Goal: Information Seeking & Learning: Learn about a topic

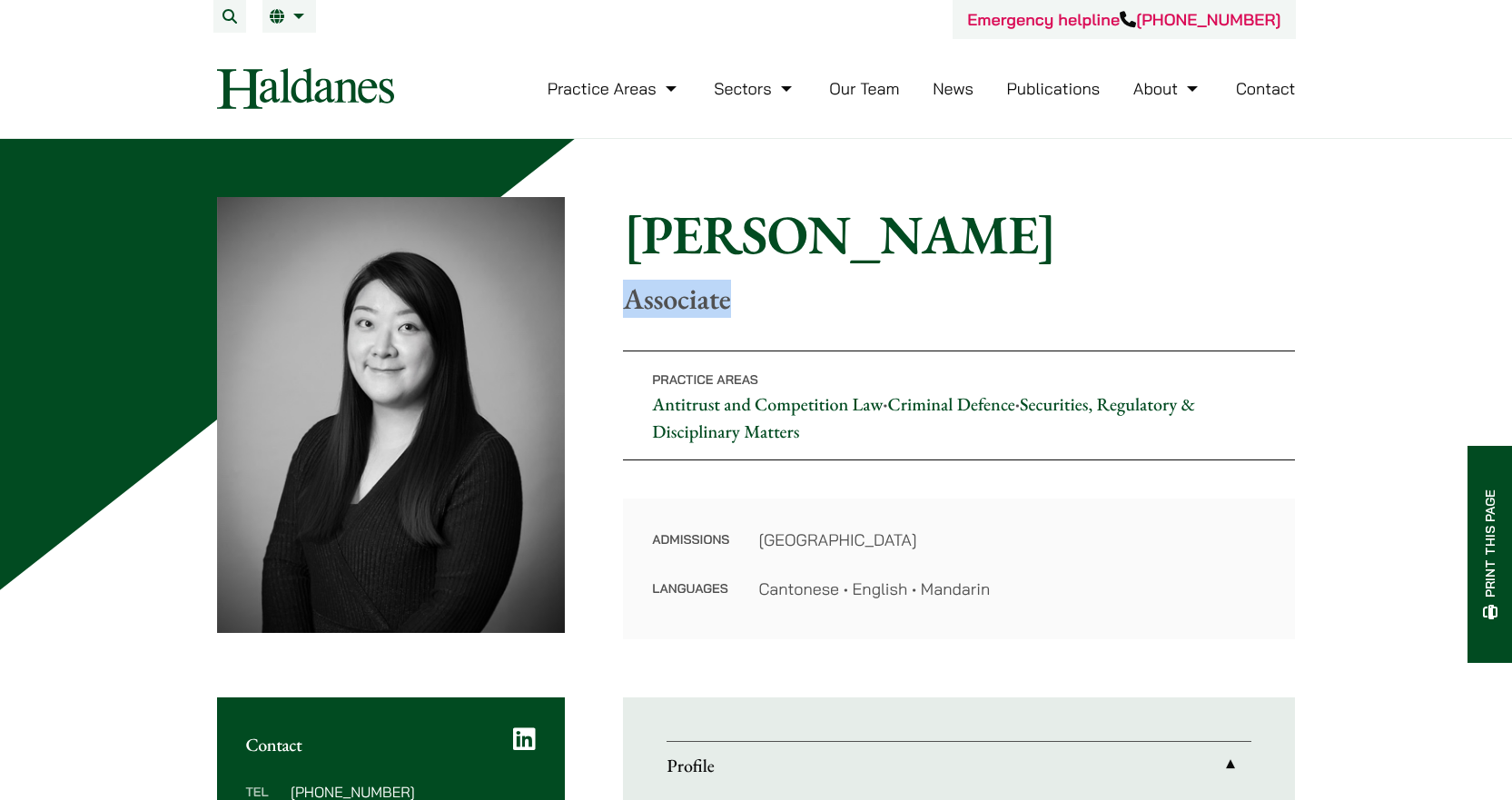
drag, startPoint x: 738, startPoint y: 296, endPoint x: 611, endPoint y: 301, distance: 127.1
click at [611, 301] on div "Home » Lawyers » Christina Ma Christina Ma Associate Practice Areas Antitrust a…" at bounding box center [757, 418] width 1079 height 442
copy p "Associate"
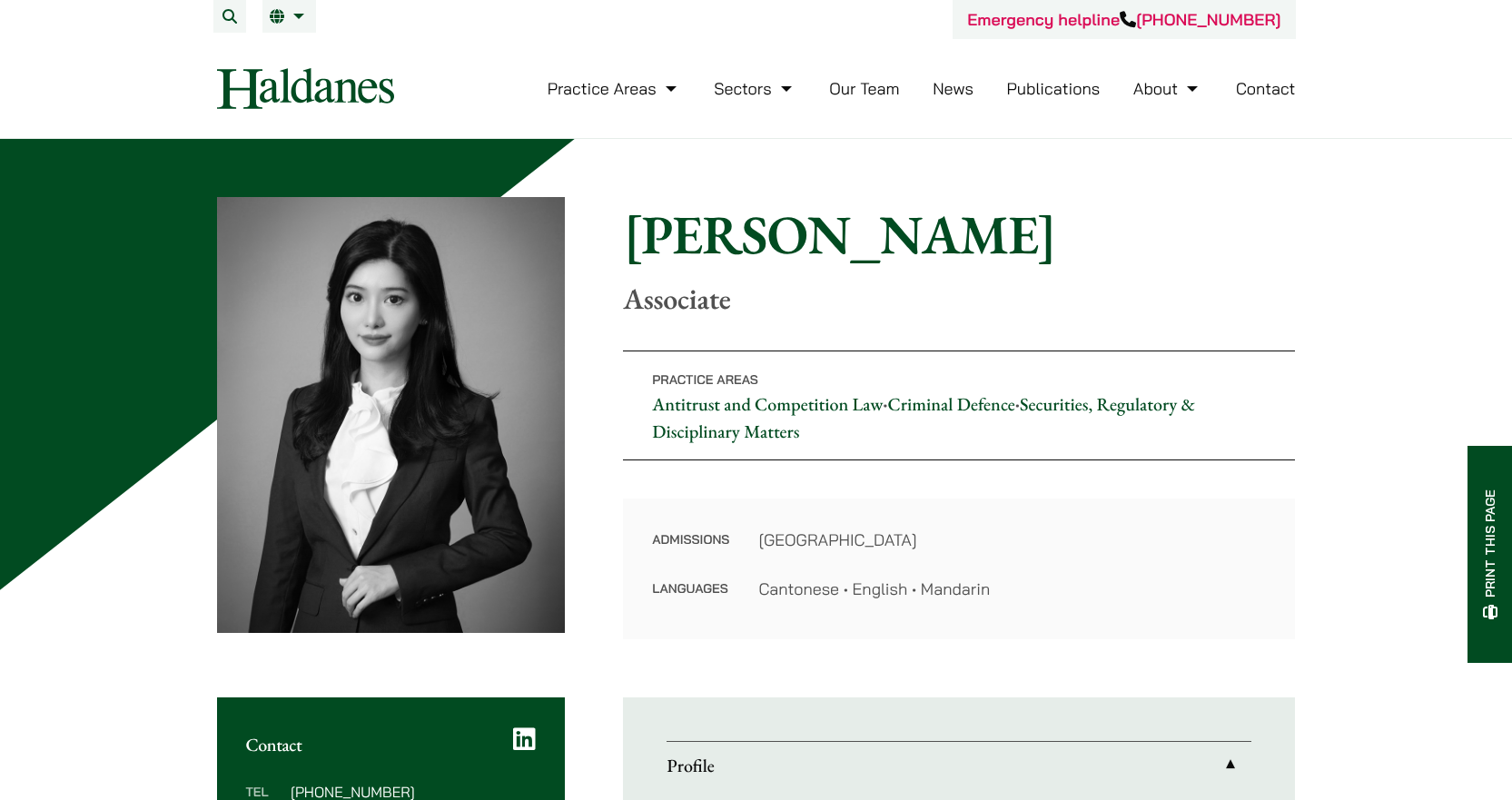
click at [750, 297] on p "Associate" at bounding box center [960, 298] width 672 height 34
drag, startPoint x: 739, startPoint y: 301, endPoint x: 624, endPoint y: 302, distance: 115.0
click at [624, 302] on p "Associate" at bounding box center [960, 298] width 672 height 34
copy p "Associate"
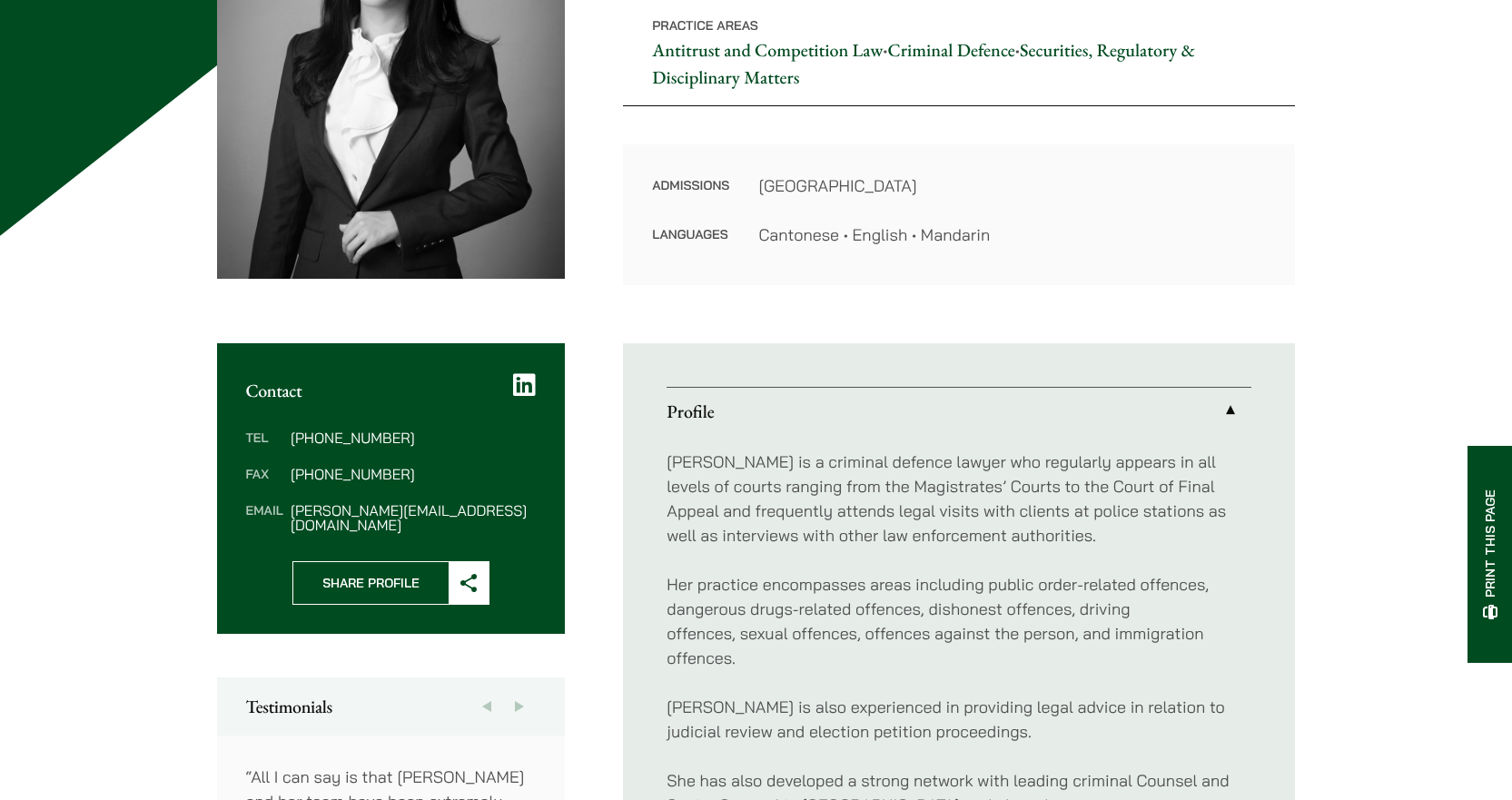
scroll to position [364, 0]
